Goal: Information Seeking & Learning: Learn about a topic

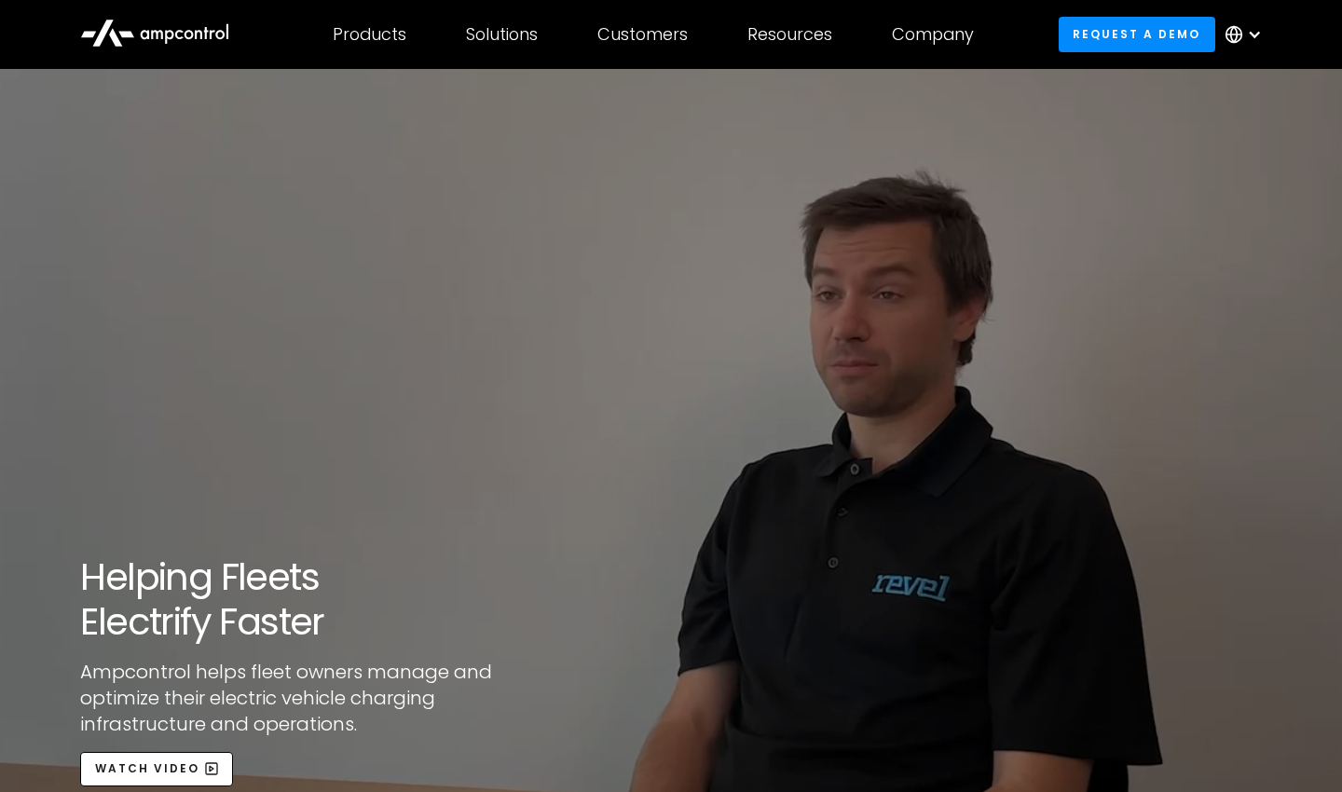
click at [143, 23] on icon at bounding box center [154, 31] width 149 height 45
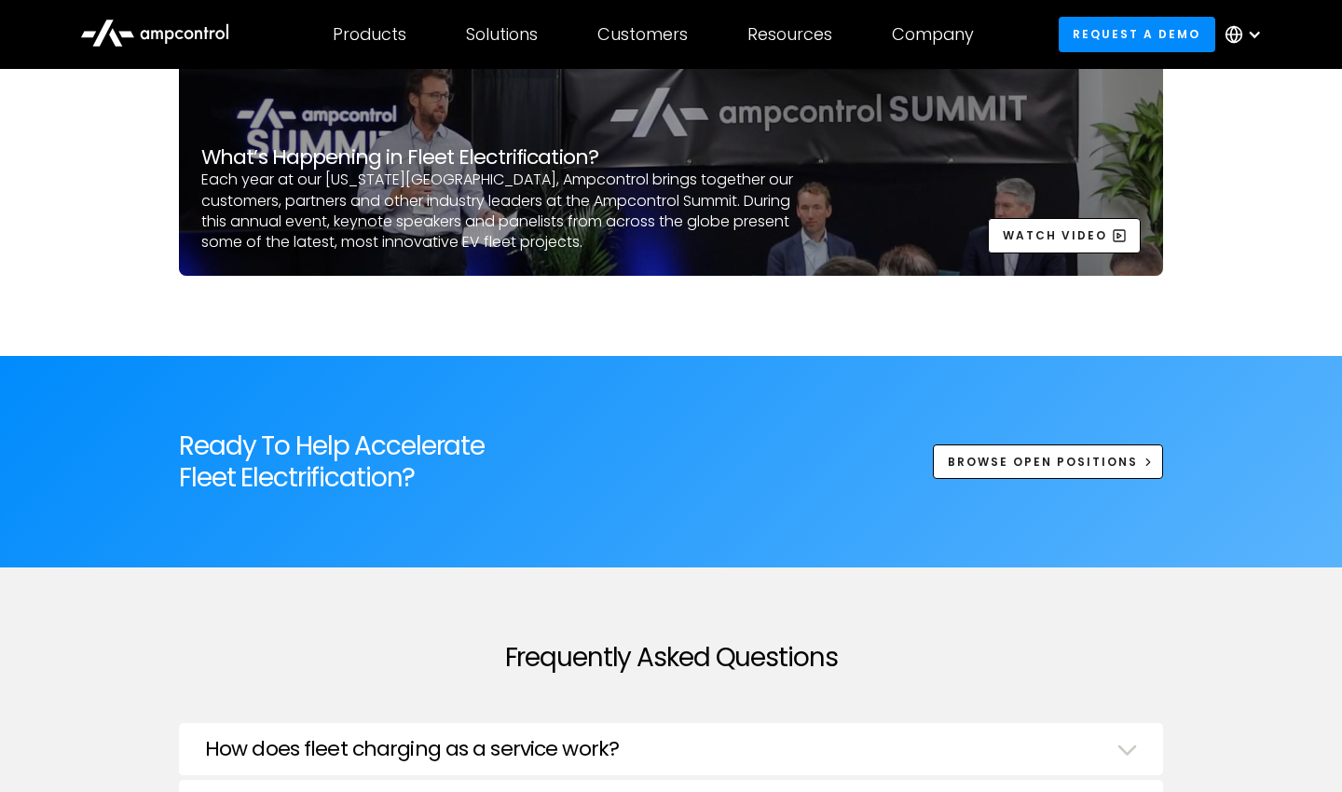
scroll to position [6944, 0]
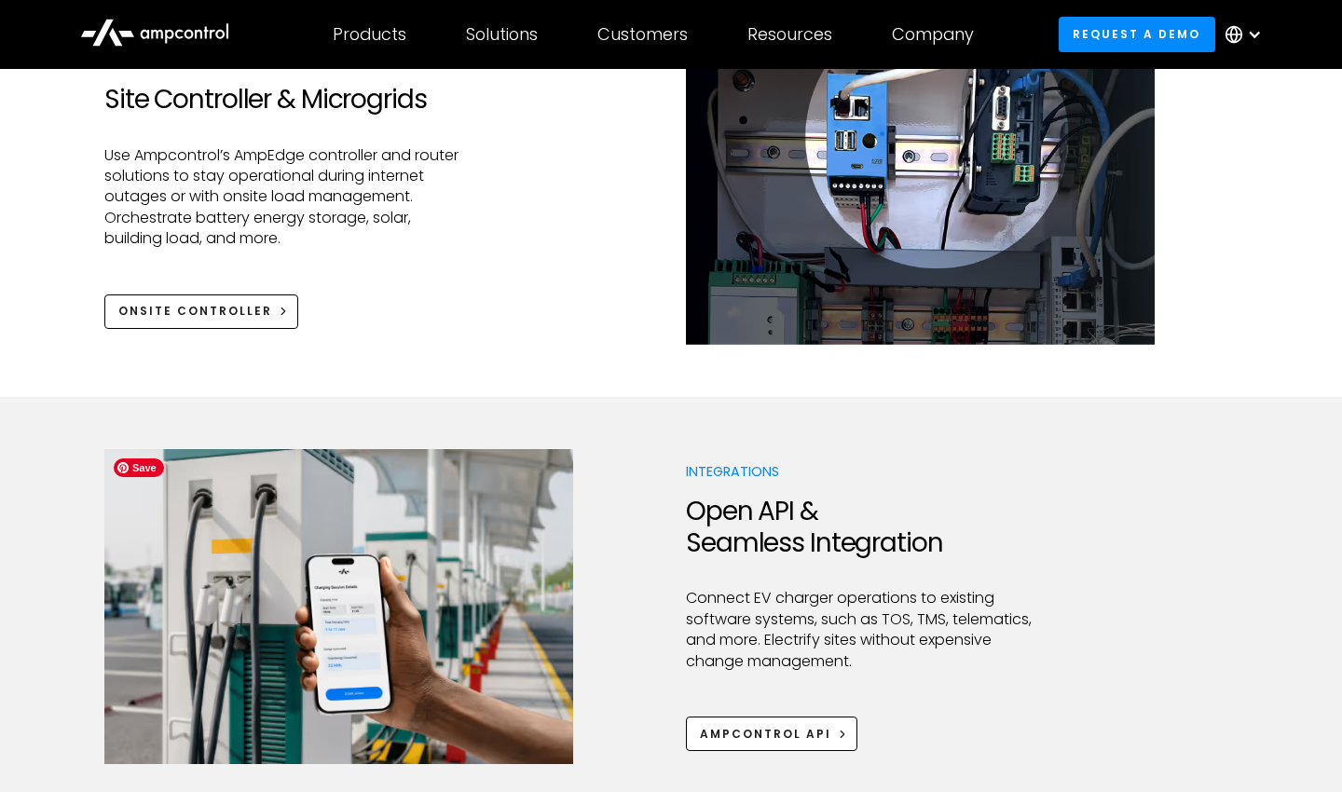
scroll to position [3742, 0]
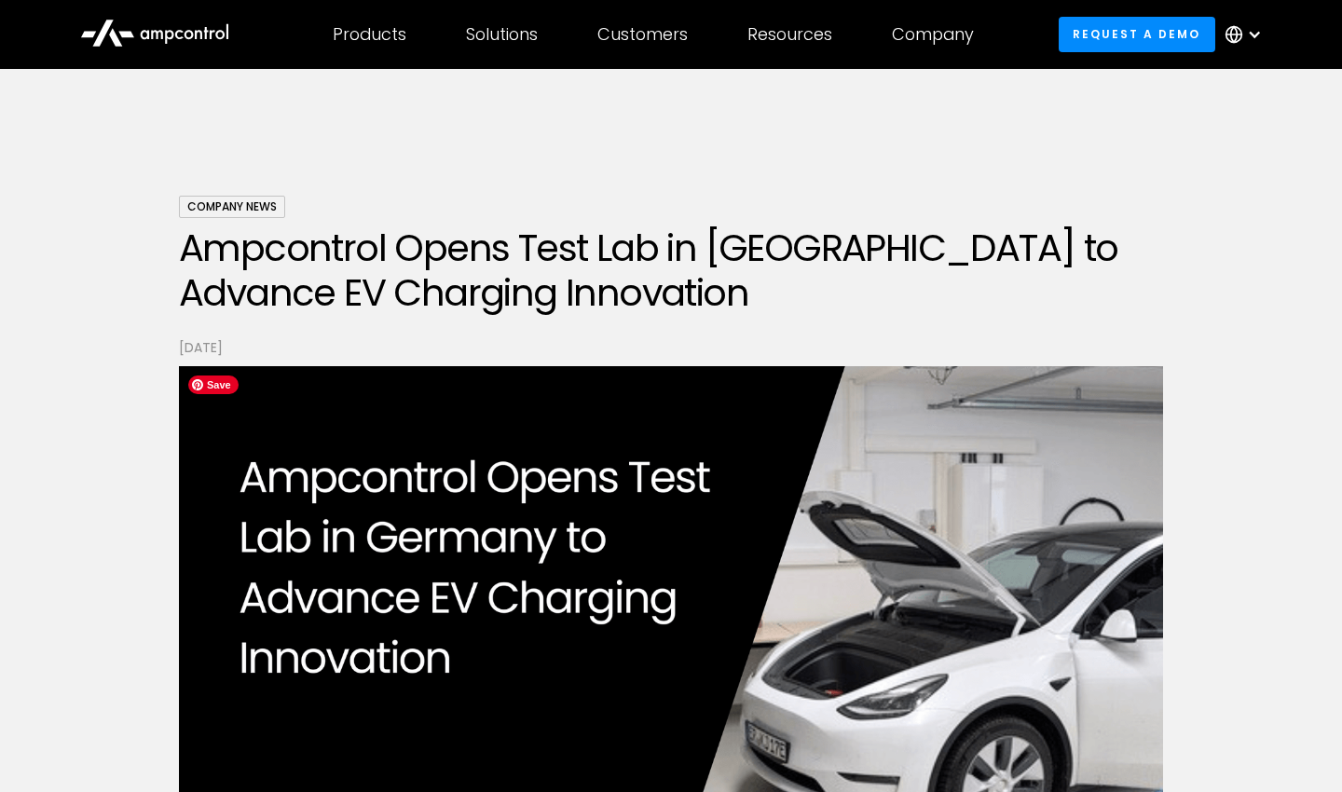
scroll to position [3132, 0]
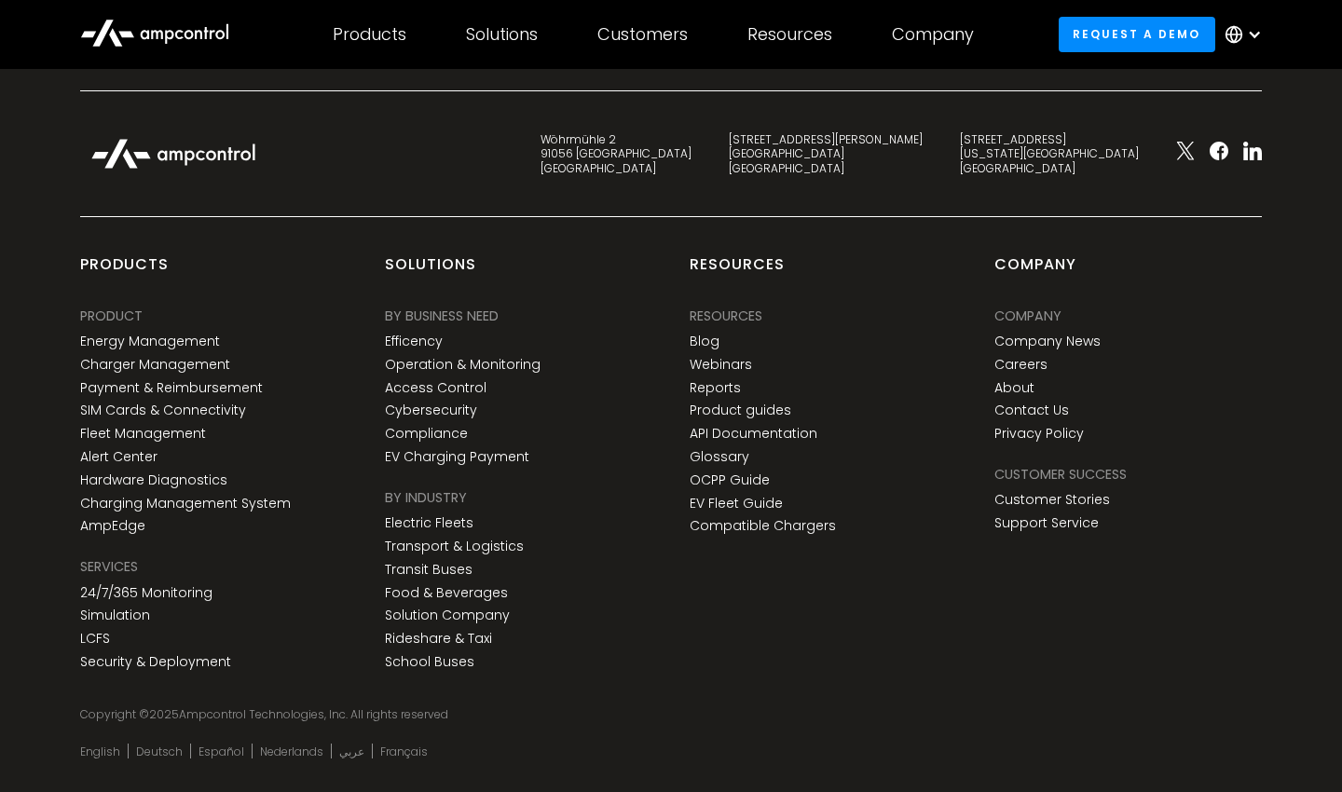
click at [1262, 142] on div at bounding box center [1219, 154] width 123 height 24
click at [1252, 147] on icon at bounding box center [1255, 153] width 12 height 13
